Goal: Information Seeking & Learning: Learn about a topic

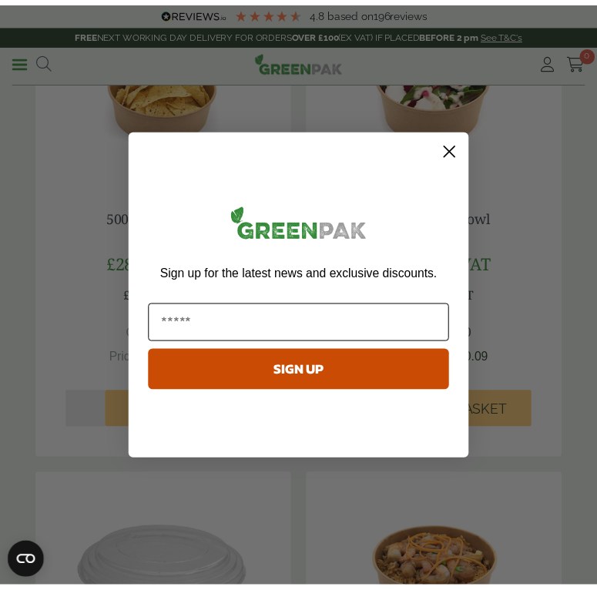
scroll to position [308, 0]
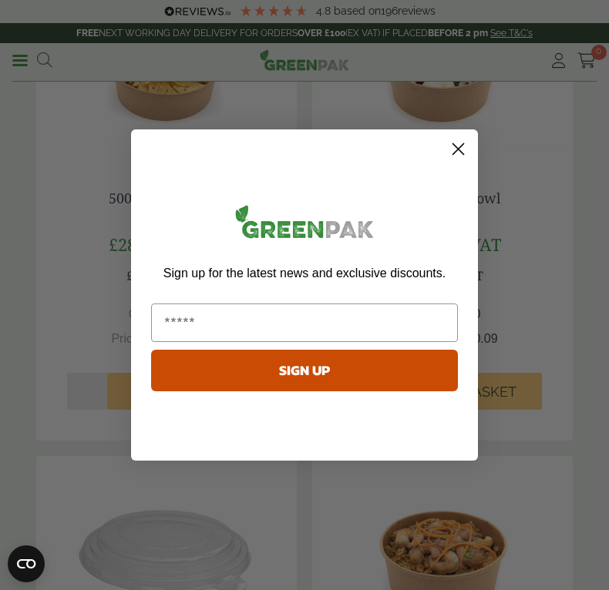
click at [459, 153] on circle "Close dialog" at bounding box center [458, 148] width 25 height 25
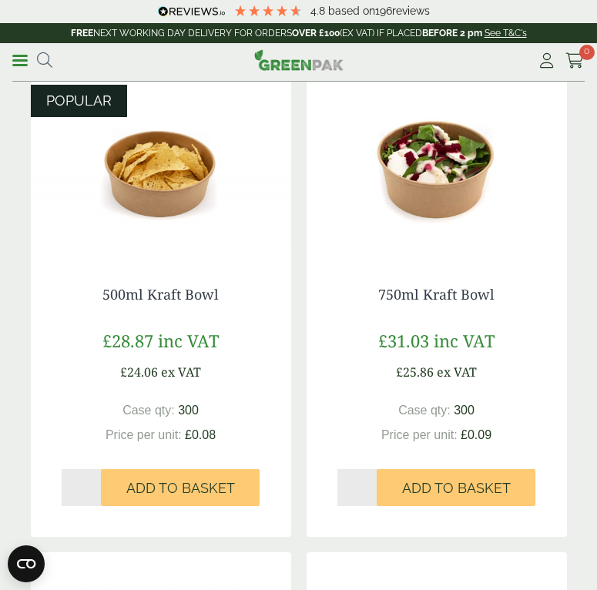
scroll to position [77, 0]
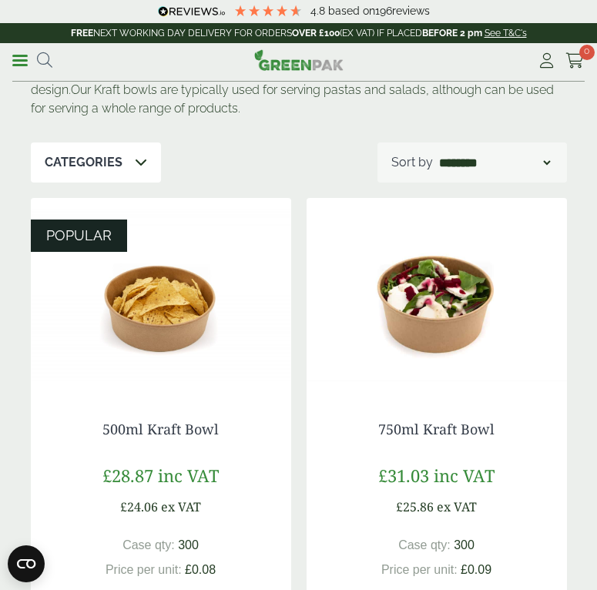
click at [193, 315] on img at bounding box center [161, 294] width 261 height 193
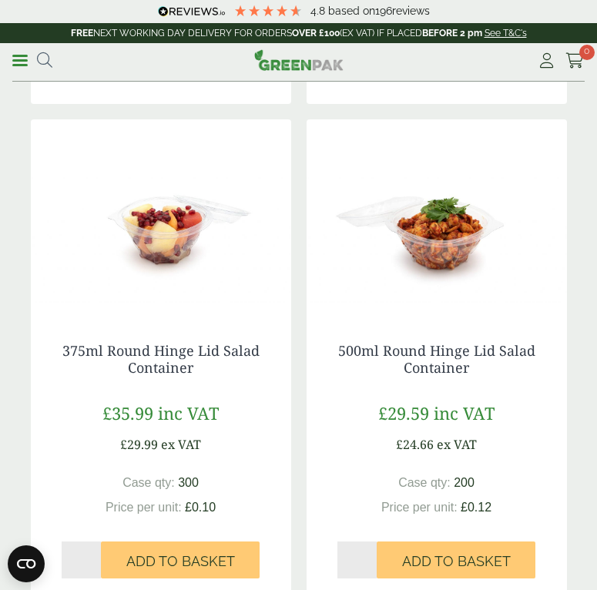
scroll to position [2775, 0]
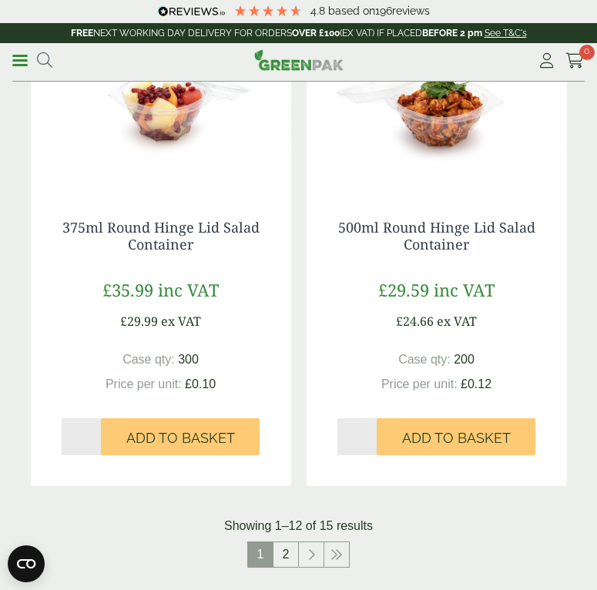
click at [277, 548] on link "2" at bounding box center [286, 555] width 25 height 25
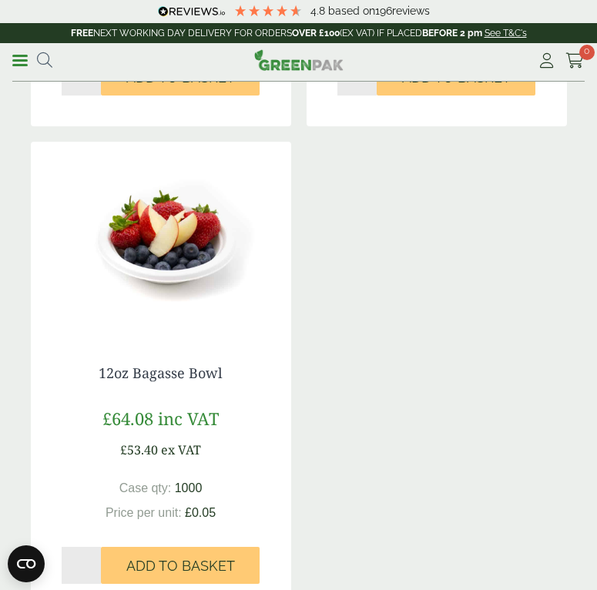
scroll to position [871, 0]
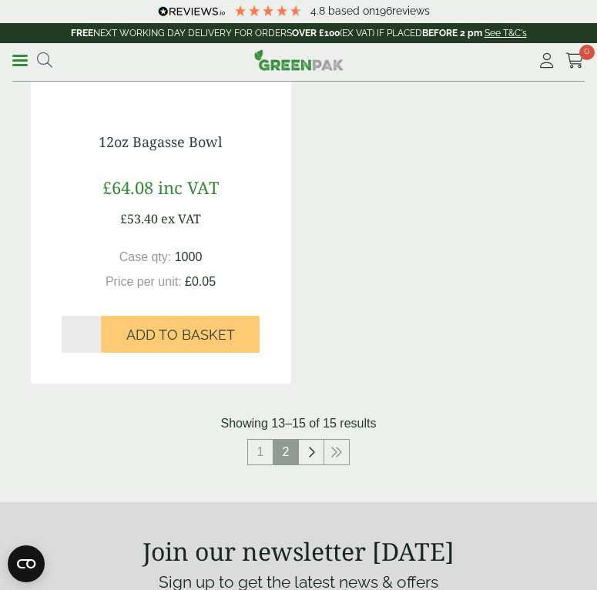
click at [310, 455] on icon at bounding box center [312, 452] width 8 height 12
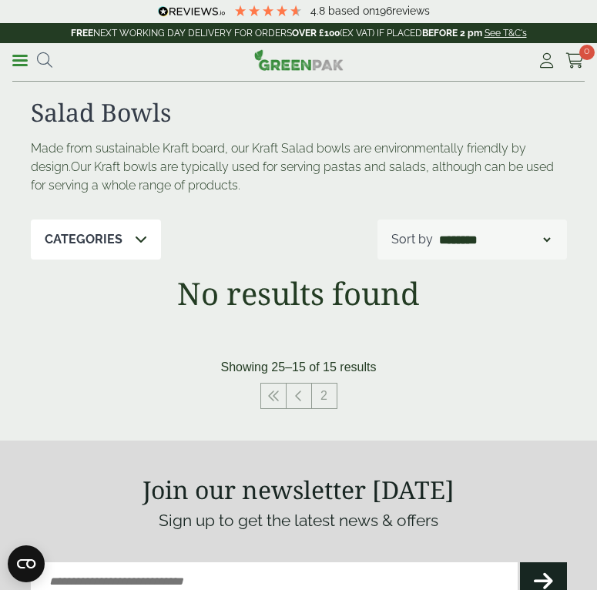
click at [20, 59] on span at bounding box center [19, 60] width 15 height 2
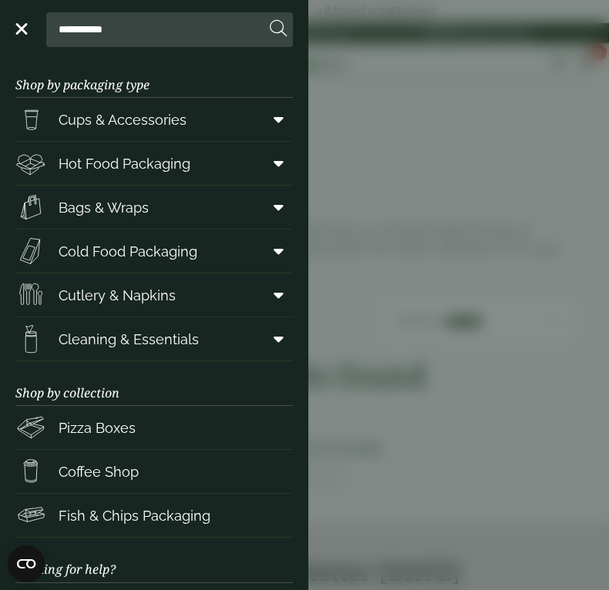
click at [274, 163] on icon at bounding box center [279, 163] width 10 height 15
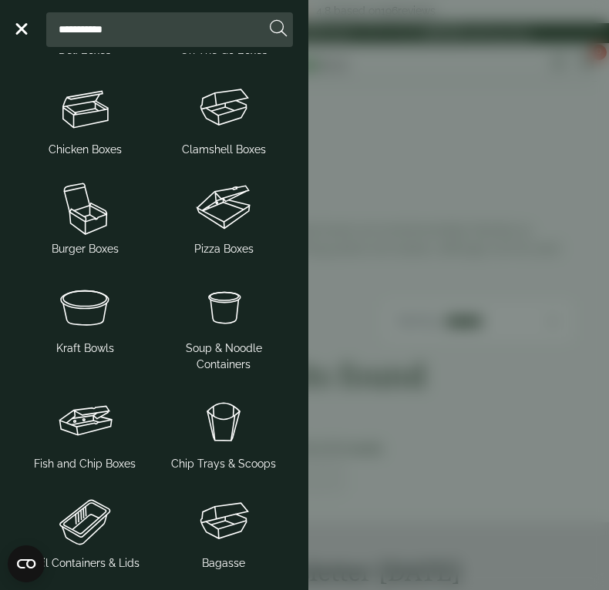
scroll to position [308, 0]
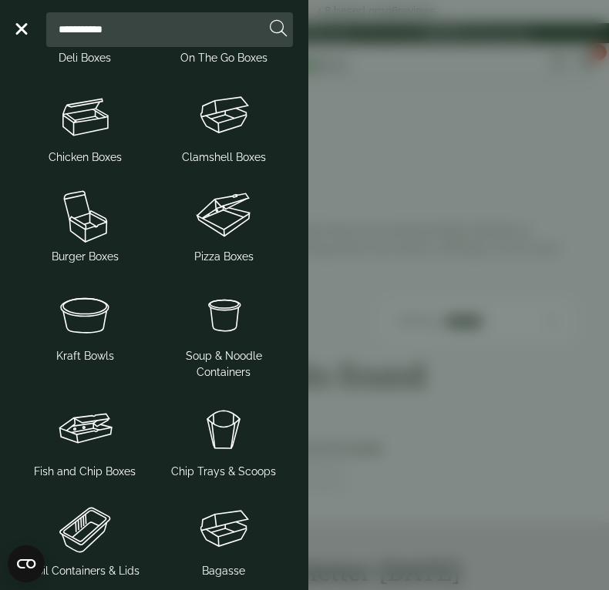
click at [96, 311] on img at bounding box center [85, 315] width 126 height 62
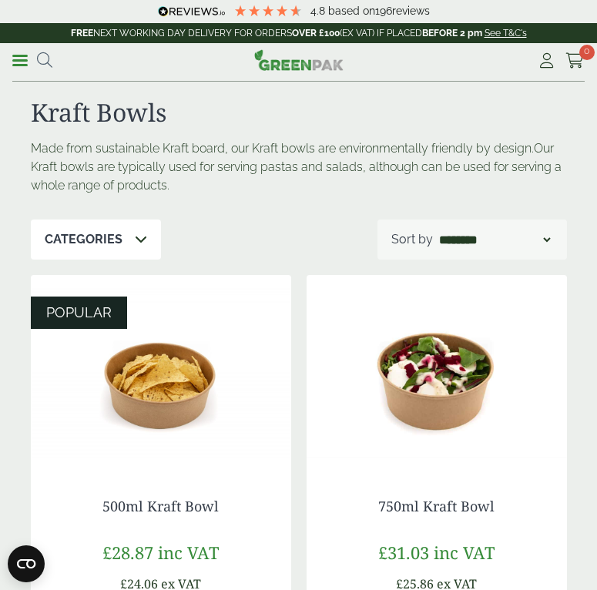
click at [33, 55] on ul "**********" at bounding box center [32, 60] width 40 height 22
click at [42, 63] on icon at bounding box center [44, 59] width 15 height 15
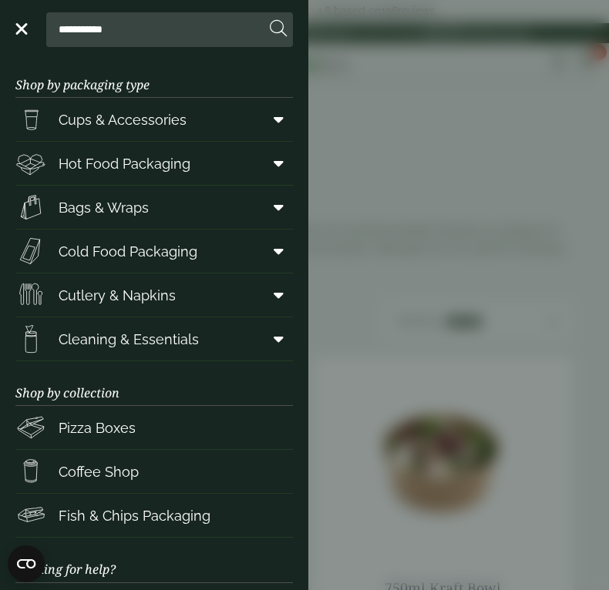
click at [145, 39] on input "**********" at bounding box center [158, 29] width 213 height 32
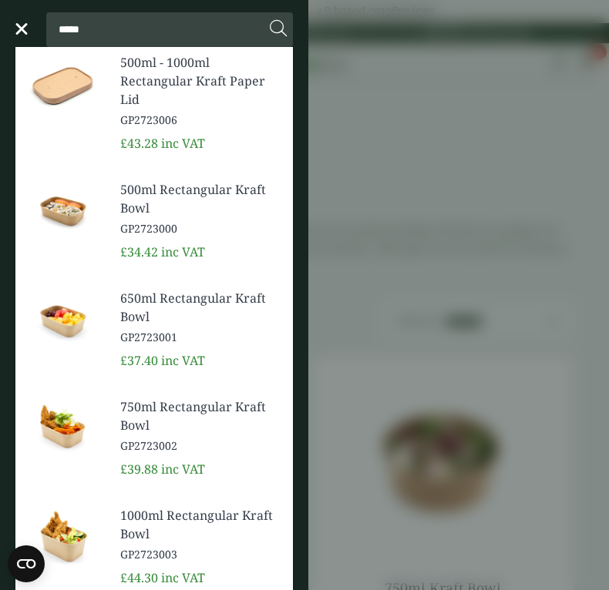
type input "*****"
click at [192, 197] on span "500ml Rectangular Kraft Bowl" at bounding box center [200, 198] width 160 height 37
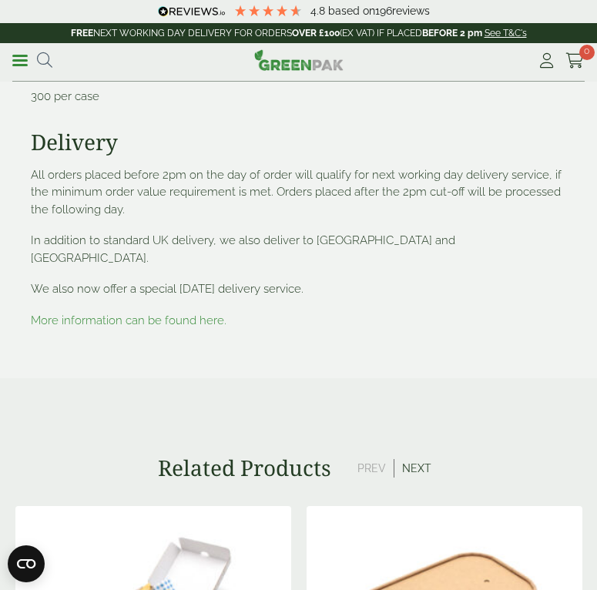
scroll to position [2621, 0]
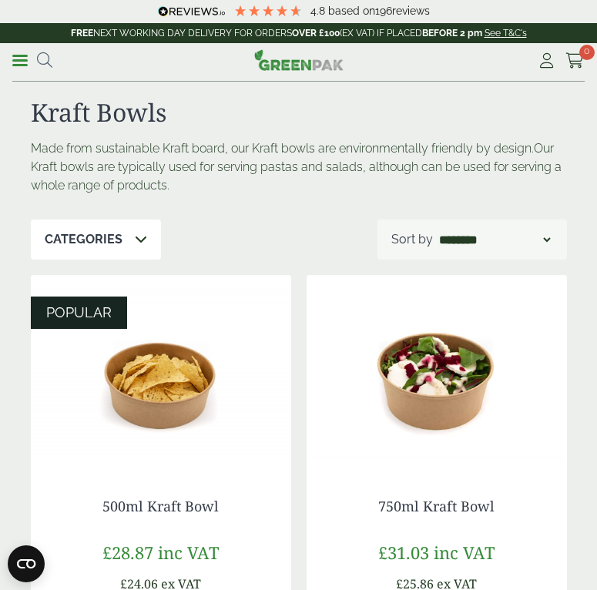
click at [22, 65] on link "Menu" at bounding box center [19, 59] width 15 height 15
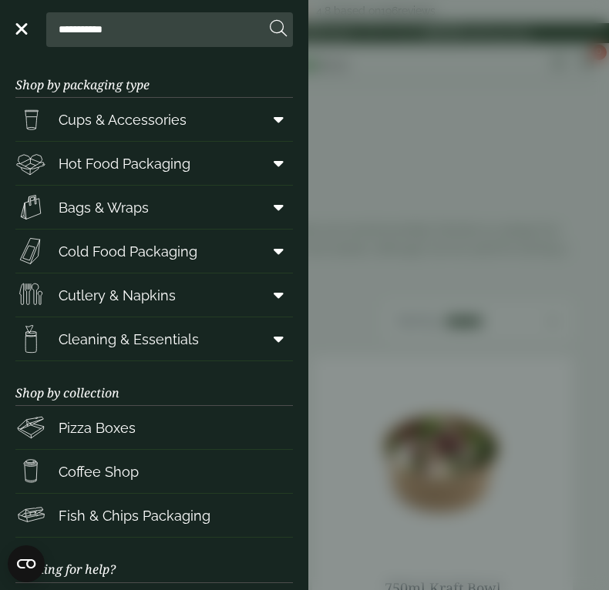
click at [274, 170] on icon at bounding box center [279, 163] width 10 height 15
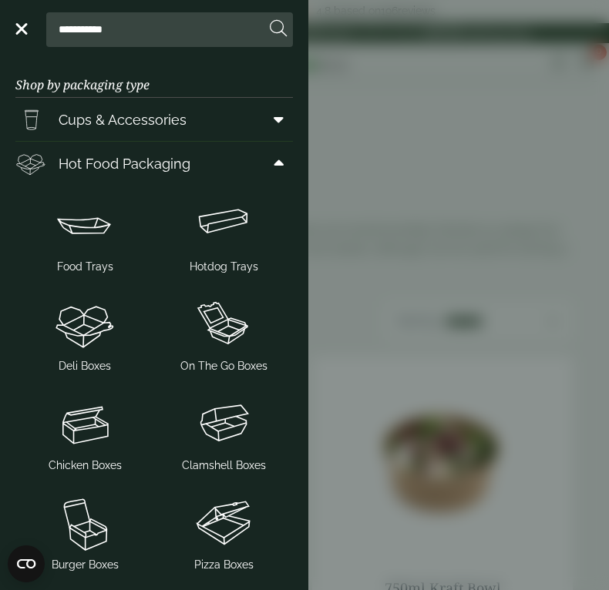
click at [432, 158] on aside "**********" at bounding box center [304, 295] width 609 height 590
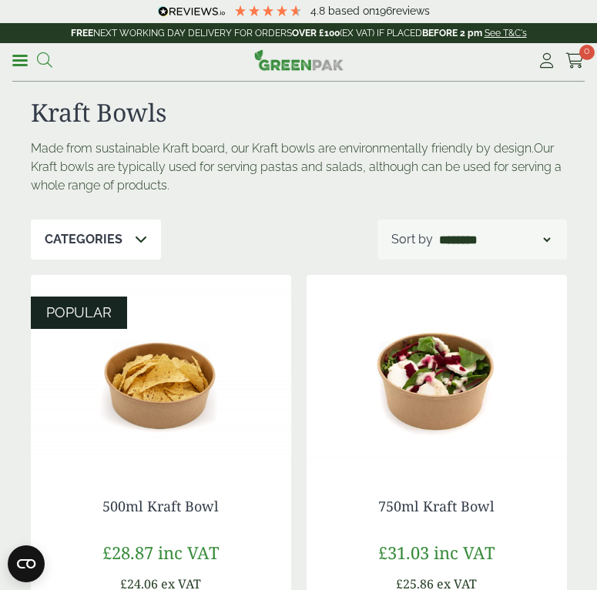
click at [51, 59] on icon at bounding box center [44, 59] width 15 height 15
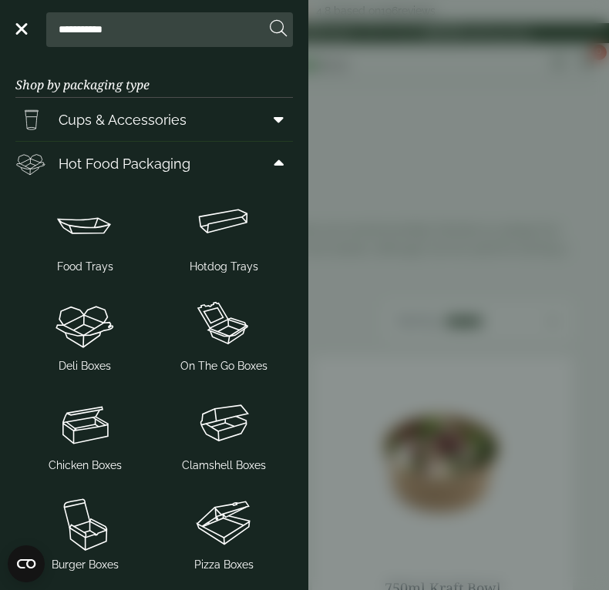
click at [110, 25] on input "**********" at bounding box center [158, 29] width 213 height 32
click at [135, 24] on input "**********" at bounding box center [158, 29] width 213 height 32
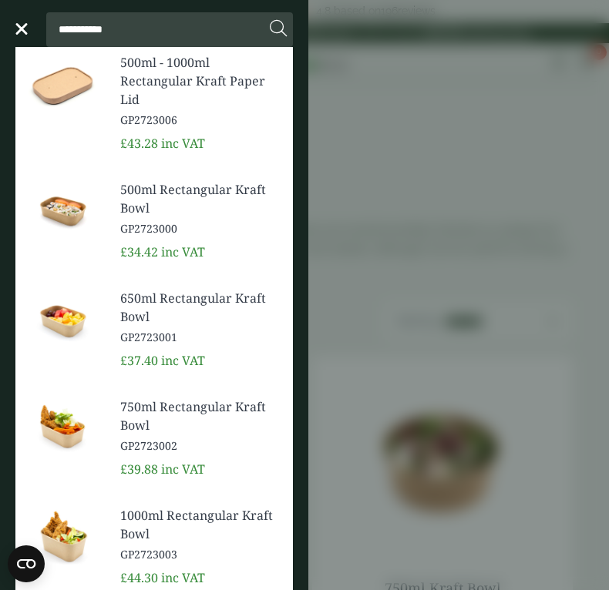
type input "**********"
click at [270, 19] on button at bounding box center [278, 29] width 17 height 20
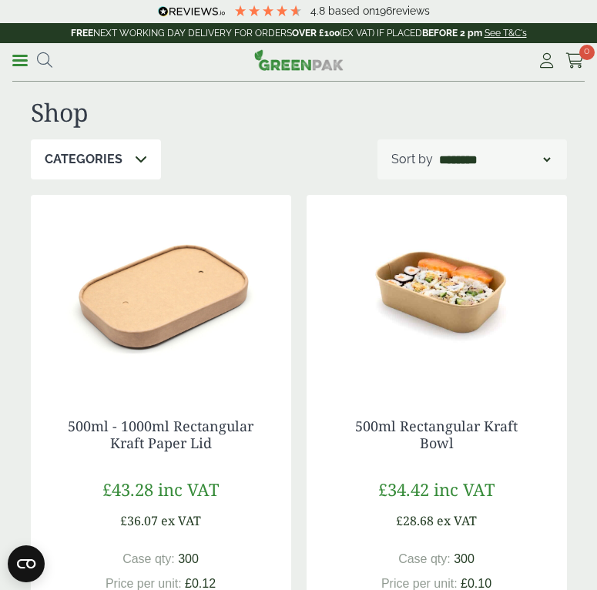
click at [20, 63] on link "Menu" at bounding box center [19, 59] width 15 height 15
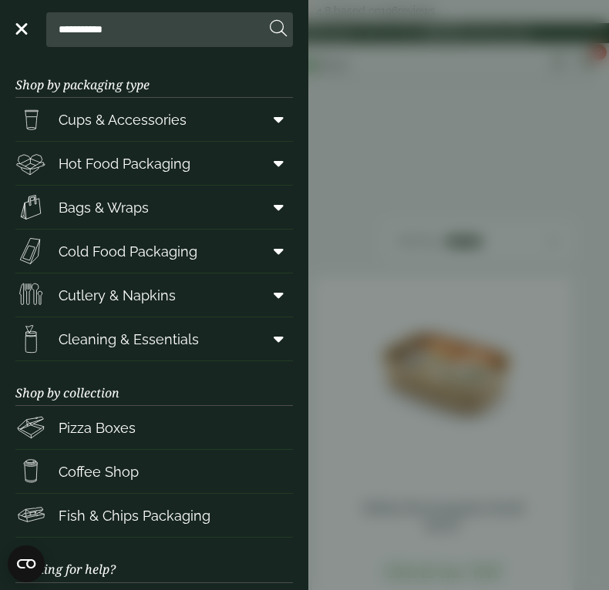
click at [274, 207] on icon at bounding box center [279, 207] width 10 height 15
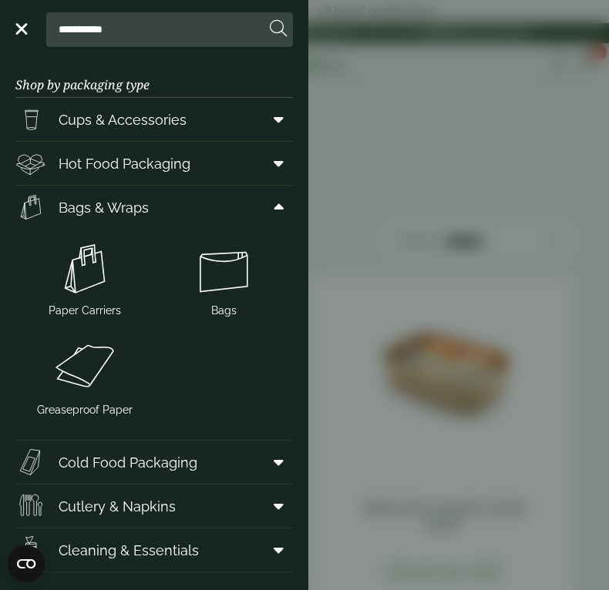
click at [274, 207] on icon at bounding box center [279, 207] width 10 height 15
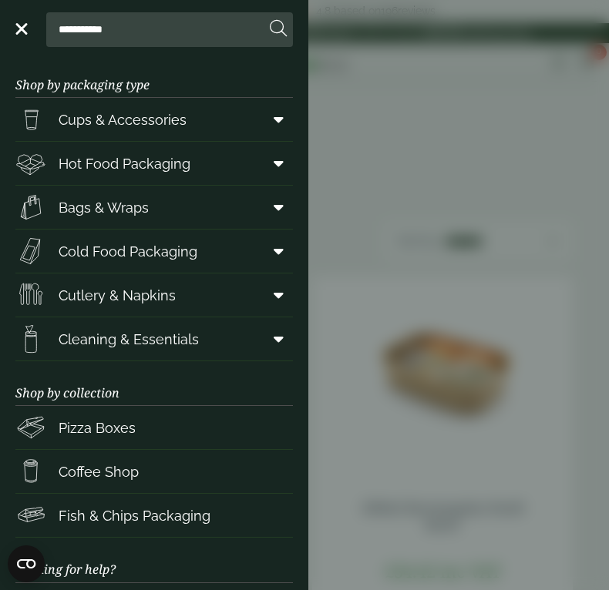
click at [258, 157] on span at bounding box center [275, 163] width 35 height 29
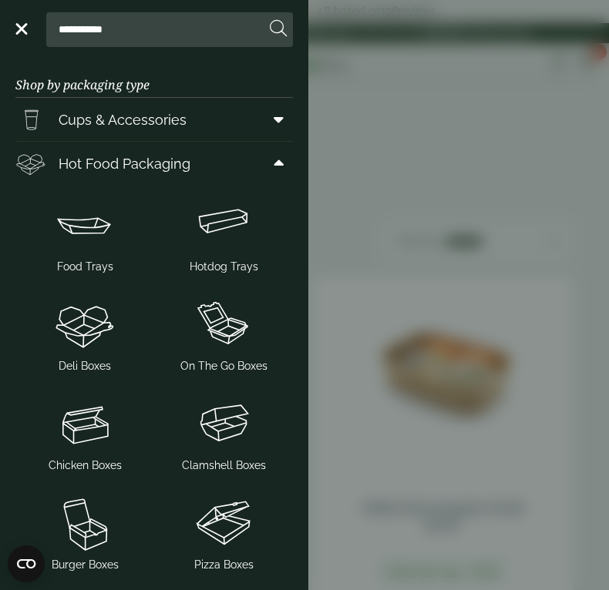
click at [88, 223] on img at bounding box center [85, 225] width 126 height 62
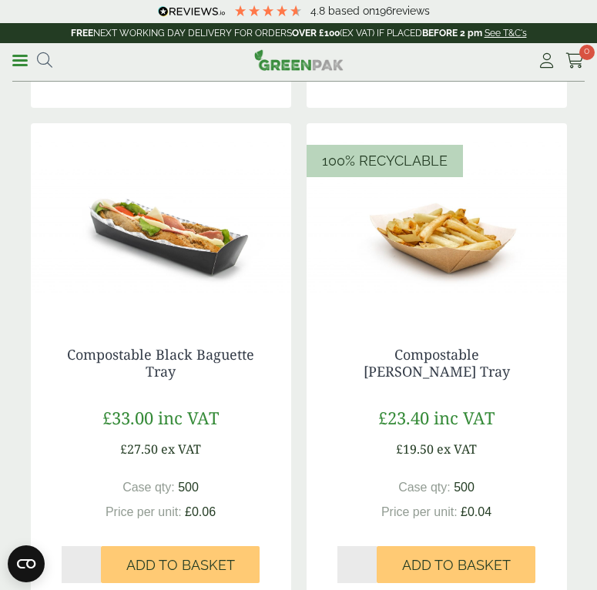
scroll to position [2698, 0]
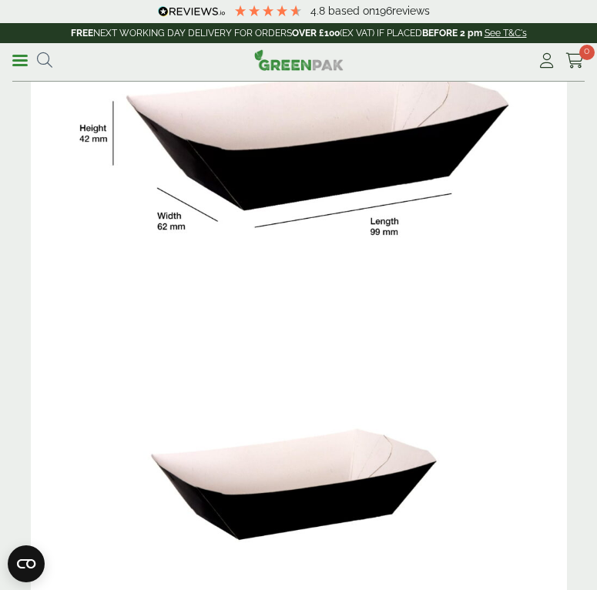
scroll to position [154, 0]
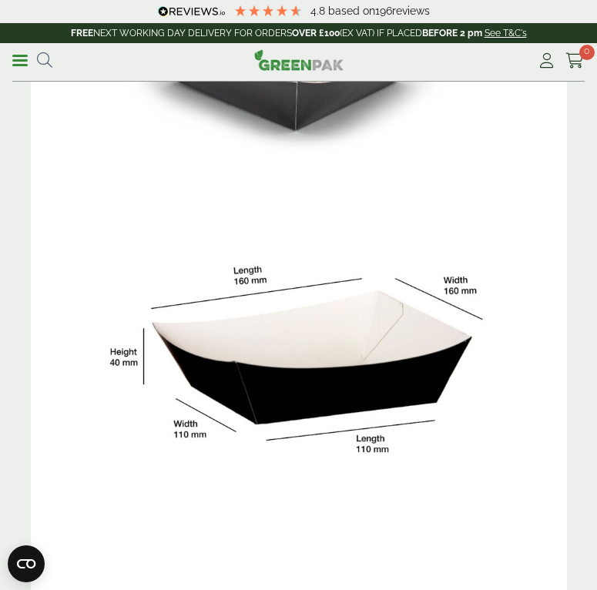
scroll to position [308, 0]
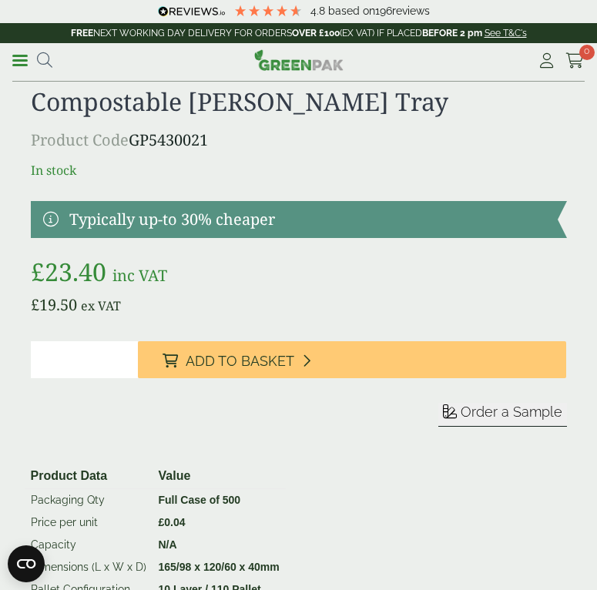
scroll to position [1388, 0]
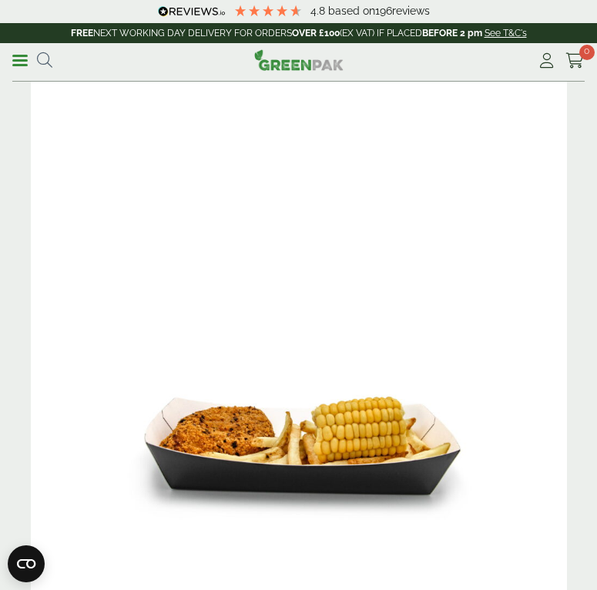
scroll to position [694, 0]
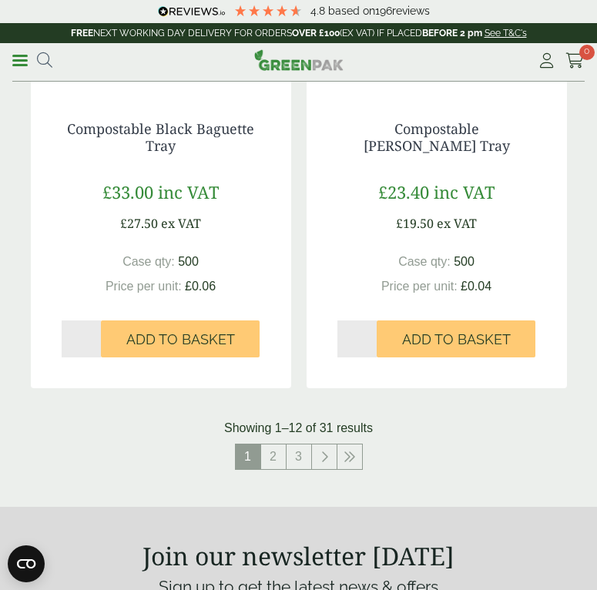
scroll to position [3083, 0]
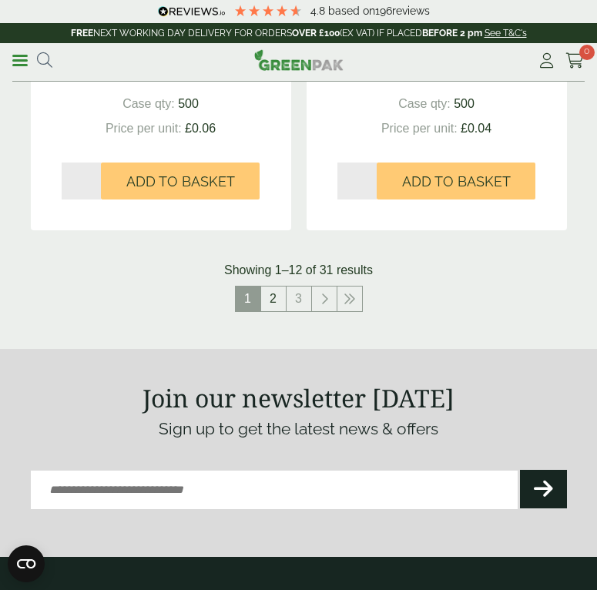
click at [282, 298] on link "2" at bounding box center [273, 299] width 25 height 25
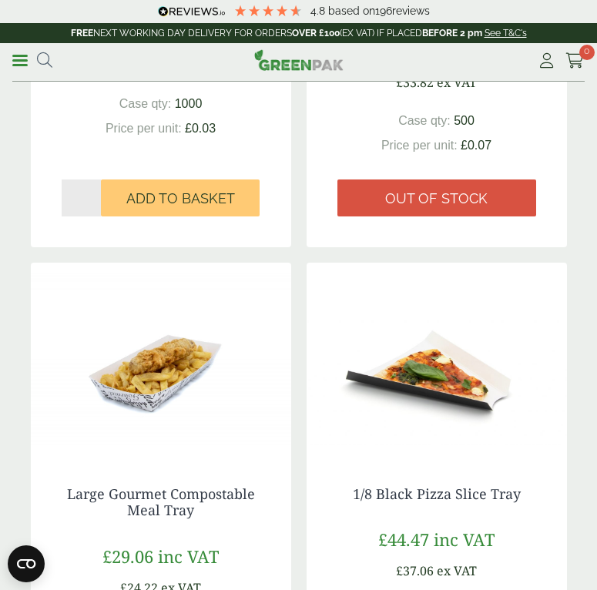
scroll to position [3006, 0]
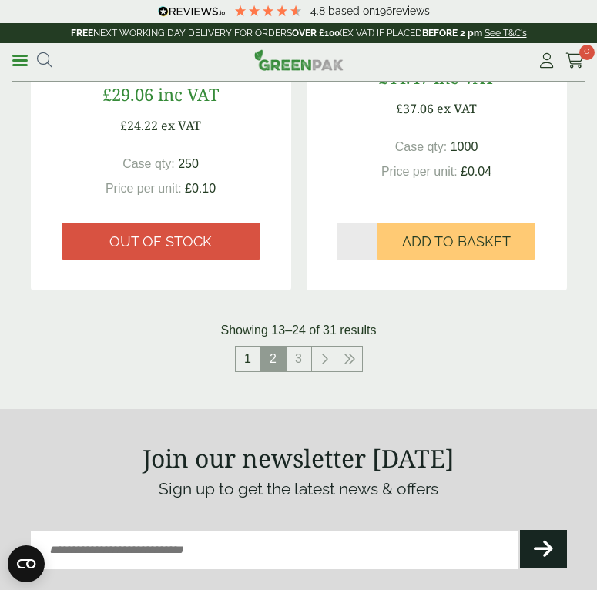
click at [251, 362] on link "1" at bounding box center [248, 359] width 25 height 25
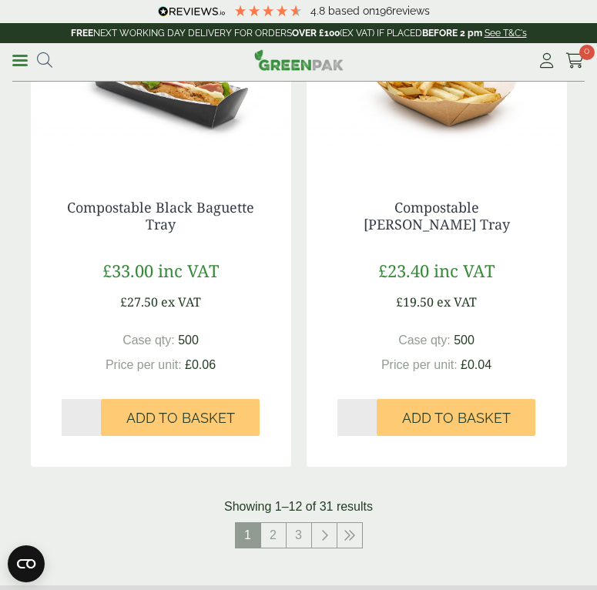
scroll to position [2698, 0]
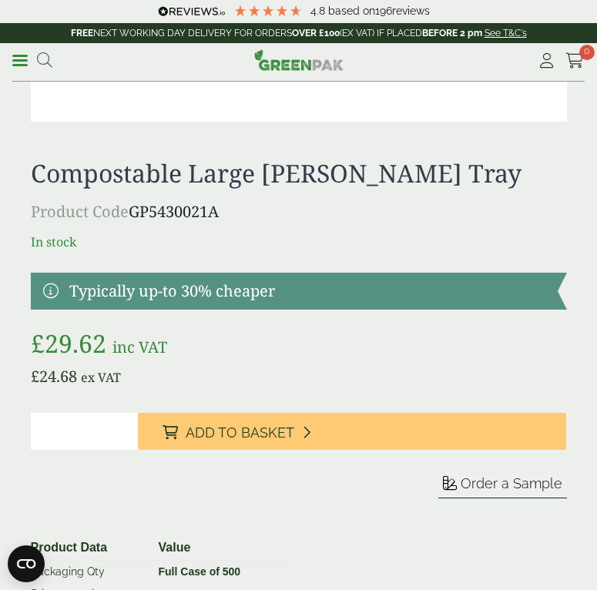
scroll to position [1465, 0]
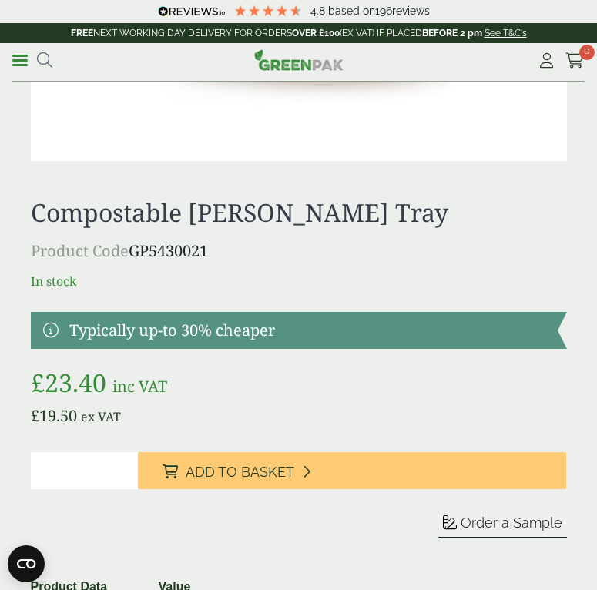
scroll to position [1002, 0]
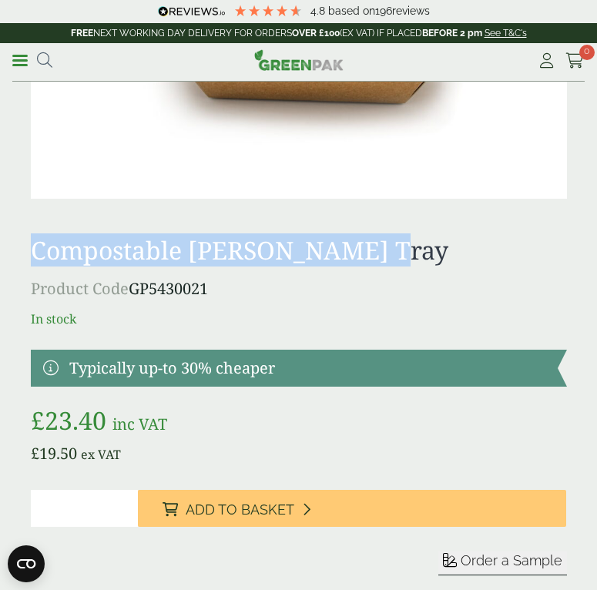
drag, startPoint x: 31, startPoint y: 248, endPoint x: 375, endPoint y: 248, distance: 343.8
click at [375, 248] on h1 "Compostable [PERSON_NAME] Tray" at bounding box center [299, 250] width 537 height 29
copy h1 "Compostable [PERSON_NAME] Tray"
